Goal: Task Accomplishment & Management: Manage account settings

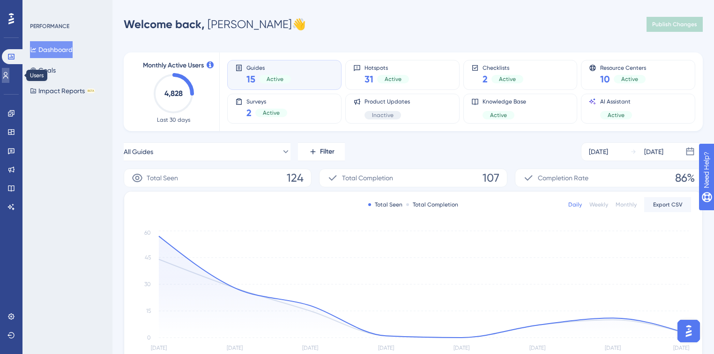
click at [6, 73] on link at bounding box center [5, 75] width 7 height 15
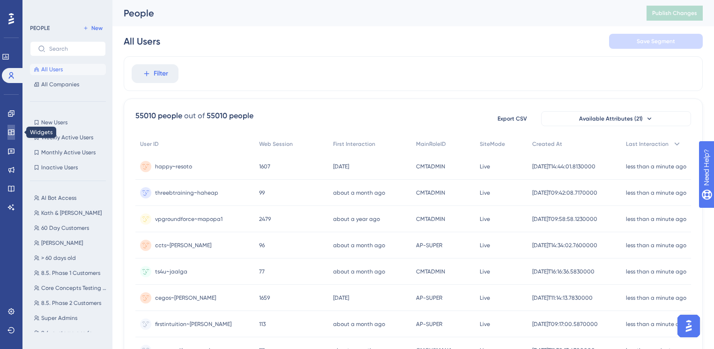
click at [9, 133] on icon at bounding box center [11, 132] width 6 height 6
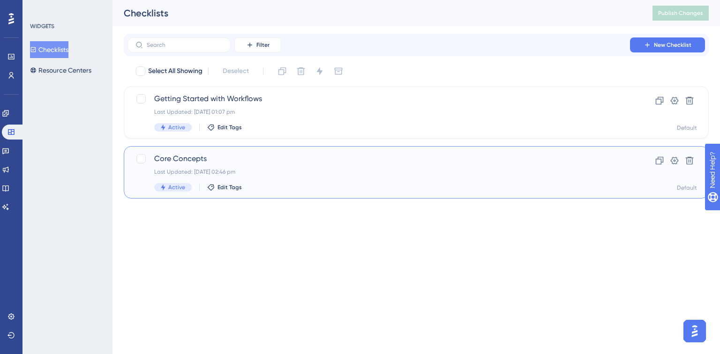
click at [260, 158] on span "Core Concepts" at bounding box center [378, 158] width 449 height 11
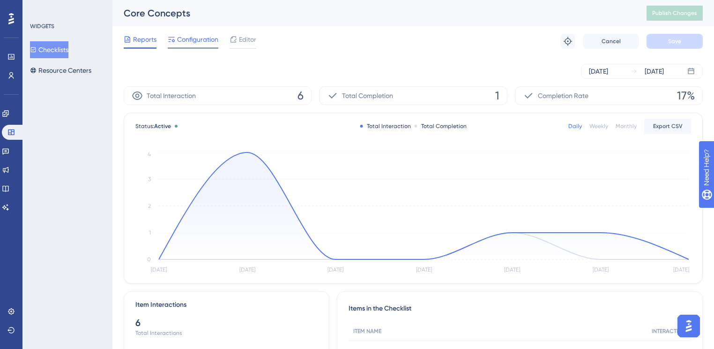
click at [202, 38] on span "Configuration" at bounding box center [197, 39] width 41 height 11
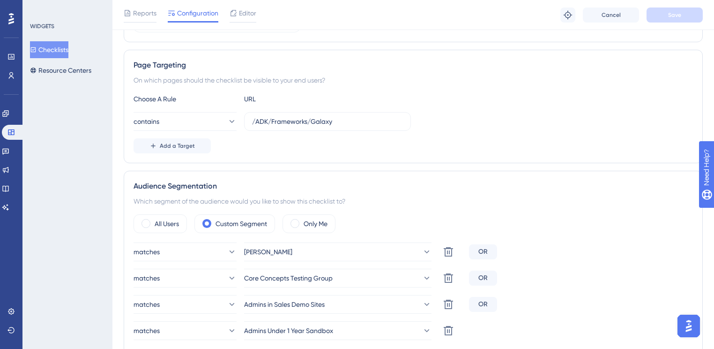
scroll to position [300, 0]
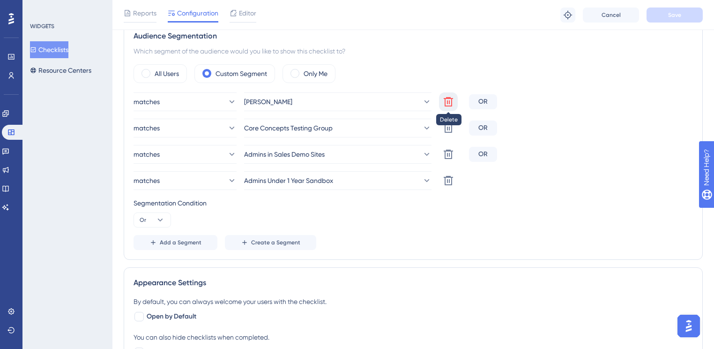
click at [449, 104] on icon at bounding box center [448, 101] width 11 height 11
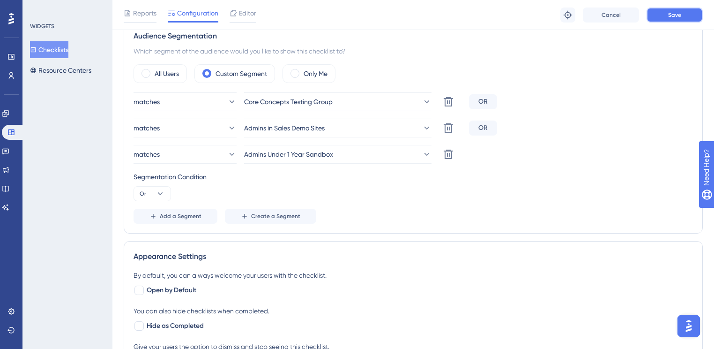
click at [661, 17] on button "Save" at bounding box center [675, 14] width 56 height 15
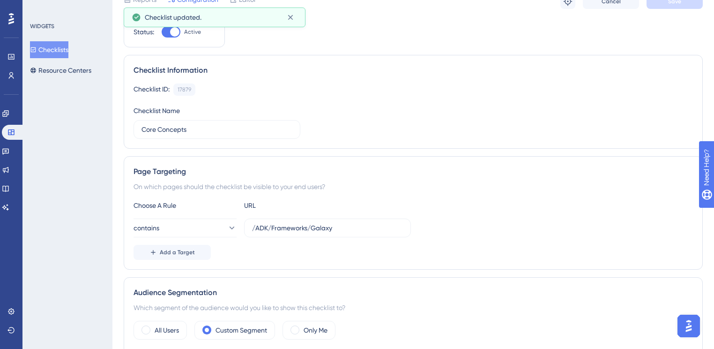
scroll to position [0, 0]
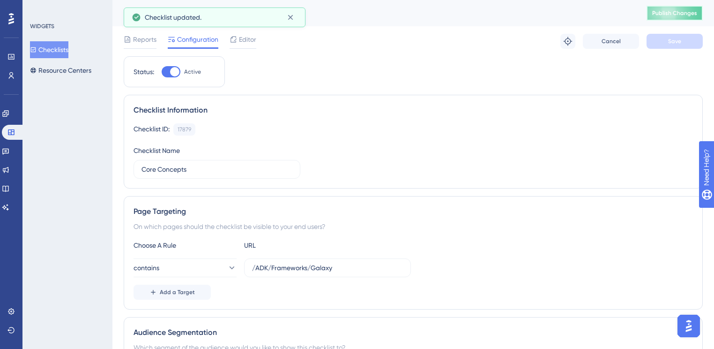
click at [678, 10] on span "Publish Changes" at bounding box center [674, 12] width 45 height 7
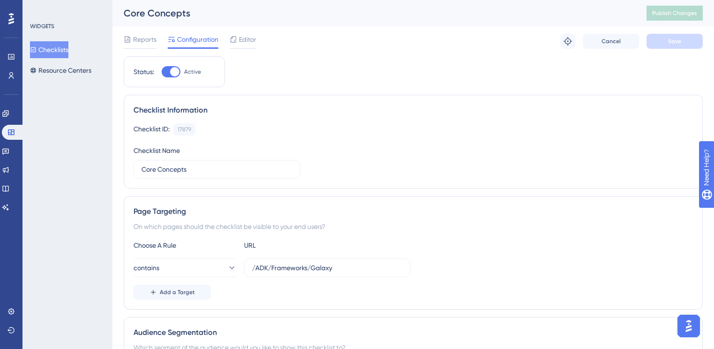
click at [367, 132] on div "Checklist ID: 17879 Copy" at bounding box center [413, 129] width 559 height 12
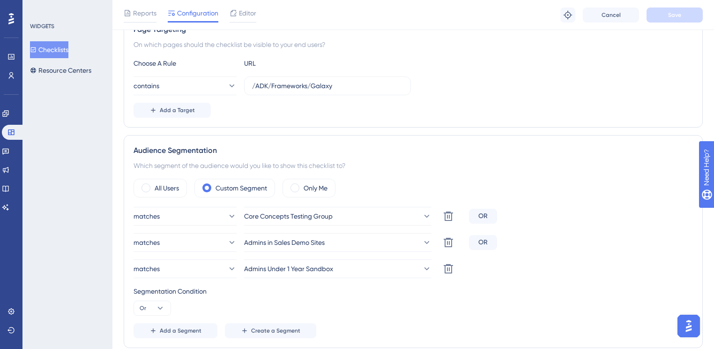
scroll to position [37, 0]
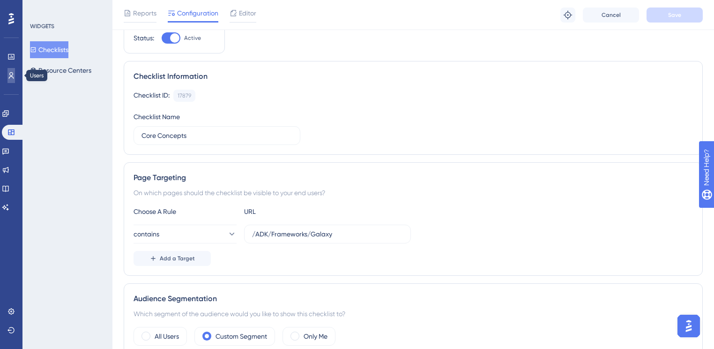
click at [7, 73] on link at bounding box center [10, 75] width 7 height 15
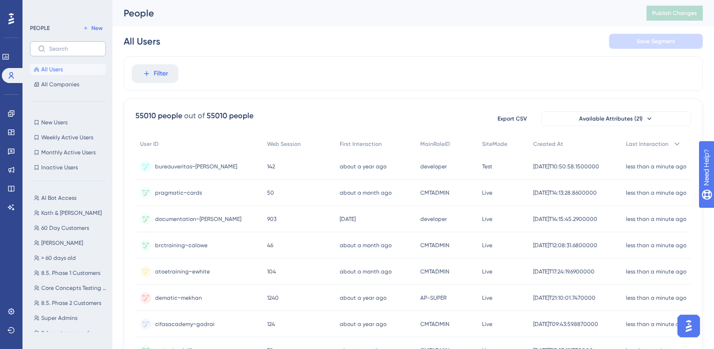
click at [63, 41] on label at bounding box center [68, 48] width 76 height 15
click at [63, 45] on input "text" at bounding box center [73, 48] width 49 height 7
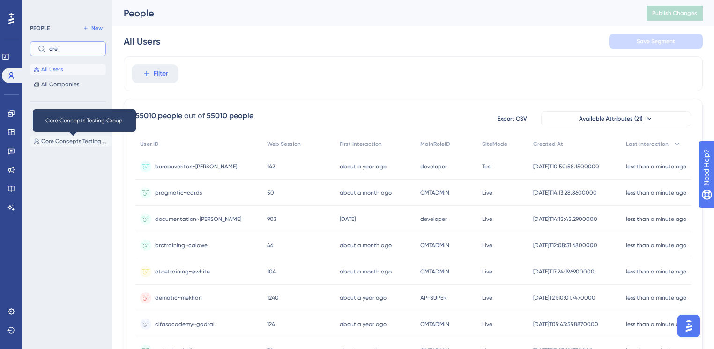
type input "ore"
click at [66, 142] on span "Core Concepts Testing Group" at bounding box center [74, 140] width 67 height 7
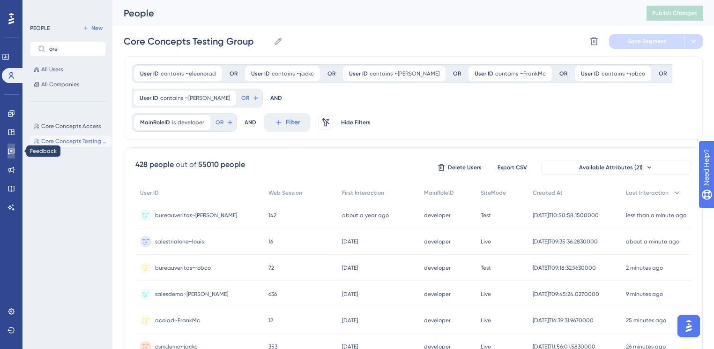
click at [13, 149] on icon at bounding box center [10, 150] width 7 height 7
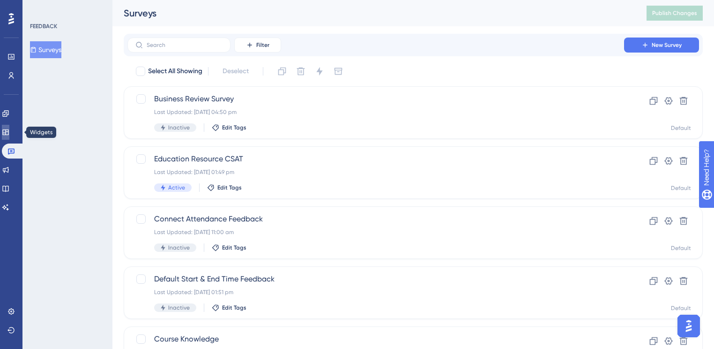
click at [8, 129] on icon at bounding box center [5, 132] width 6 height 6
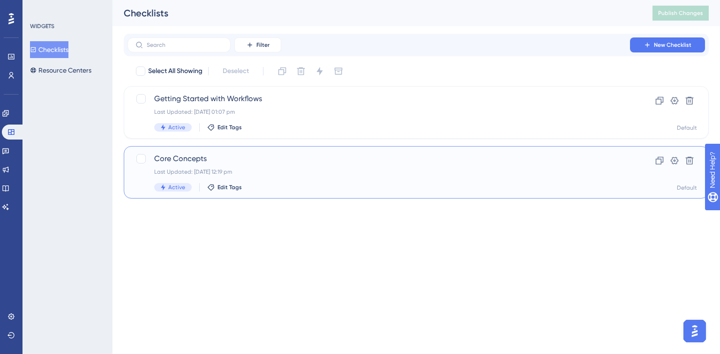
click at [340, 147] on div "Core Concepts Last Updated: [DATE] 12:19 pm Active Edit Tags Clone Settings Del…" at bounding box center [416, 172] width 585 height 52
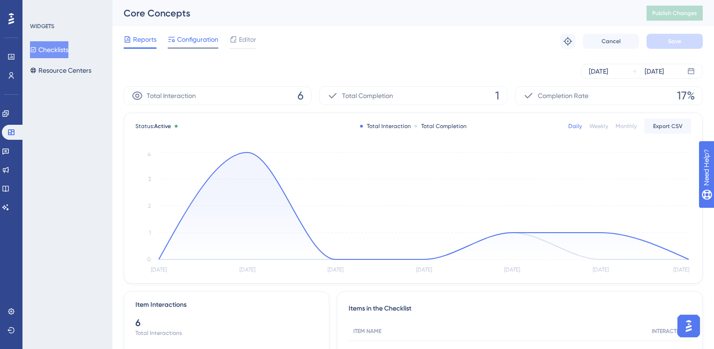
click at [215, 43] on span "Configuration" at bounding box center [197, 39] width 41 height 11
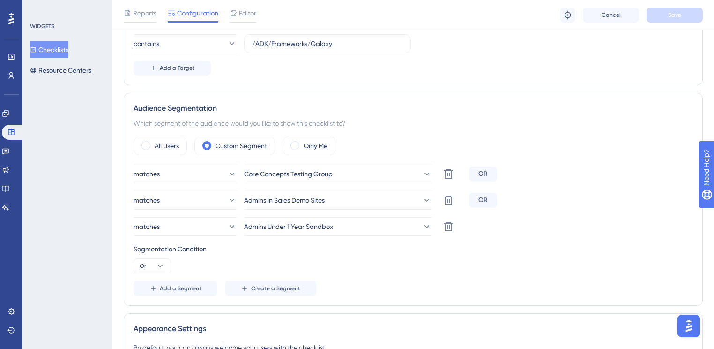
scroll to position [225, 0]
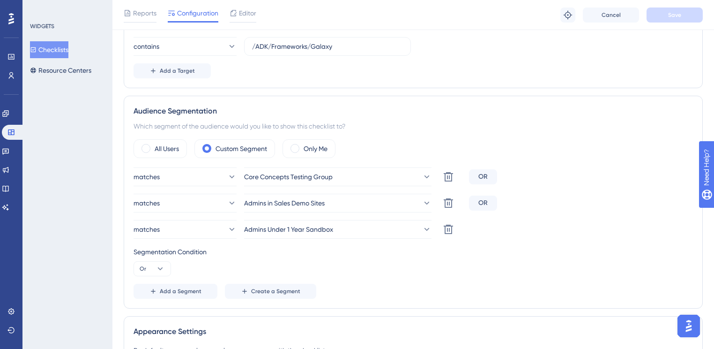
click at [547, 197] on div "matches Admins in Sales Demo Sites Delete OR" at bounding box center [413, 203] width 559 height 19
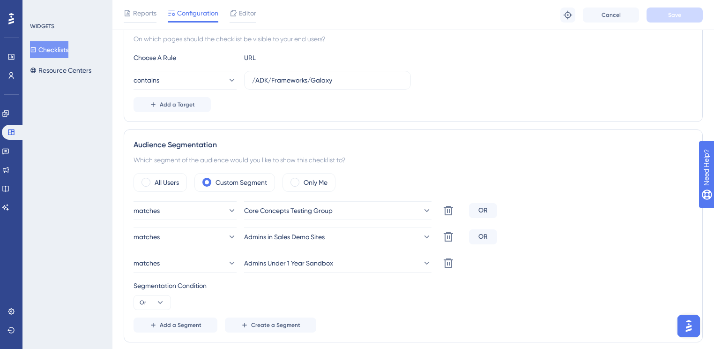
scroll to position [187, 0]
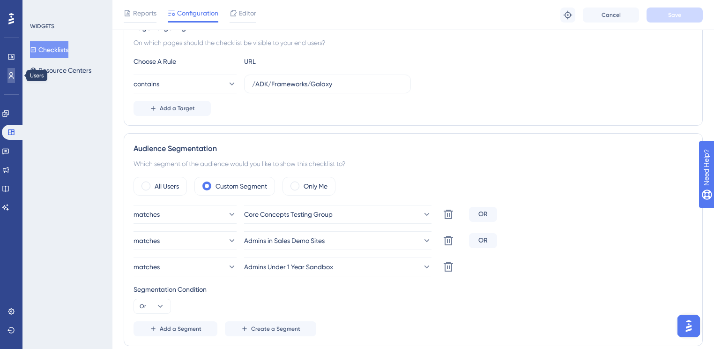
click at [13, 77] on icon at bounding box center [11, 75] width 5 height 7
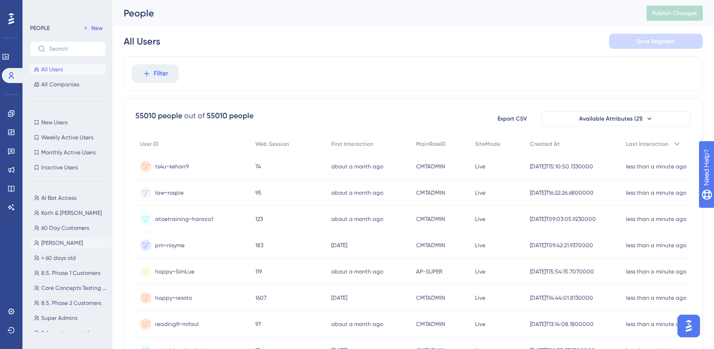
click at [58, 240] on span "[PERSON_NAME]" at bounding box center [62, 242] width 42 height 7
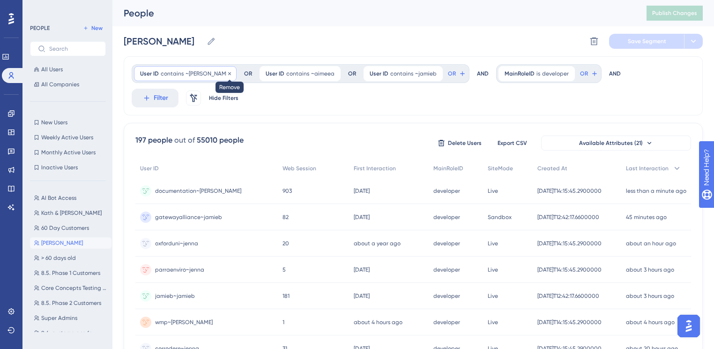
click at [227, 74] on icon at bounding box center [230, 74] width 6 height 6
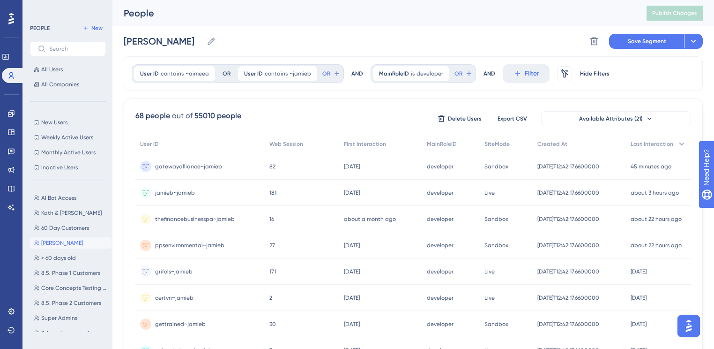
click at [659, 49] on div "Jenna Testing [PERSON_NAME] Testing Delete Segment Save Segment Actions" at bounding box center [413, 41] width 579 height 30
click at [658, 44] on span "Save Segment" at bounding box center [647, 40] width 38 height 7
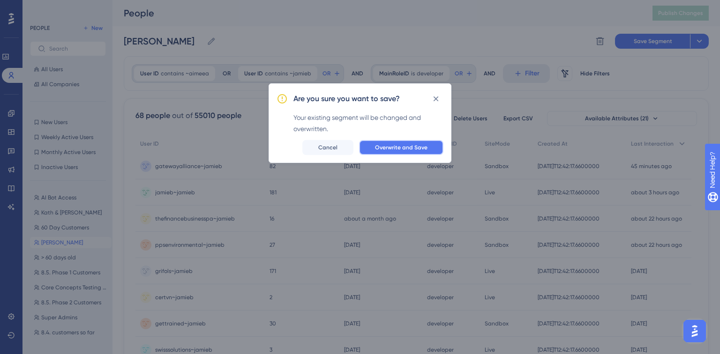
click at [419, 148] on span "Overwrite and Save" at bounding box center [401, 147] width 52 height 7
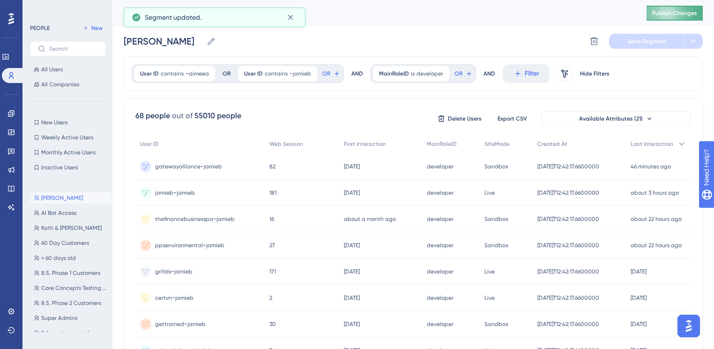
click at [677, 8] on button "Publish Changes" at bounding box center [675, 13] width 56 height 15
